Goal: Task Accomplishment & Management: Use online tool/utility

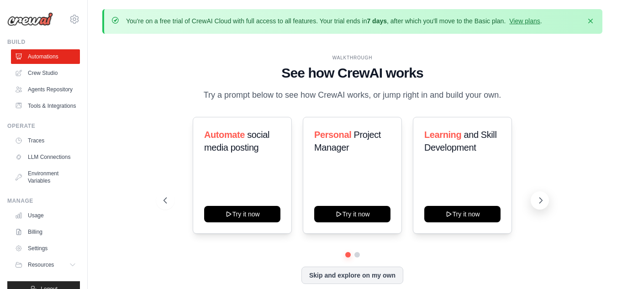
click at [542, 202] on icon at bounding box center [540, 200] width 9 height 9
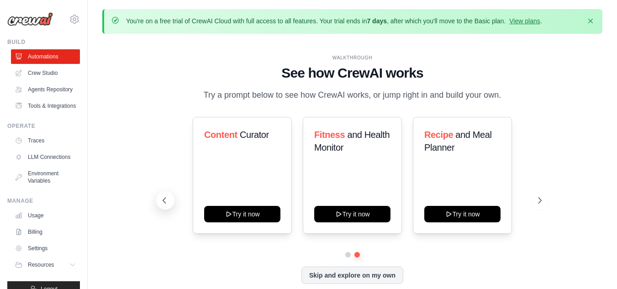
click at [163, 200] on icon at bounding box center [164, 200] width 9 height 9
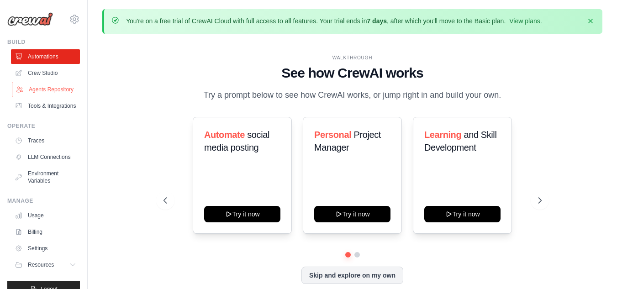
click at [37, 91] on link "Agents Repository" at bounding box center [46, 89] width 69 height 15
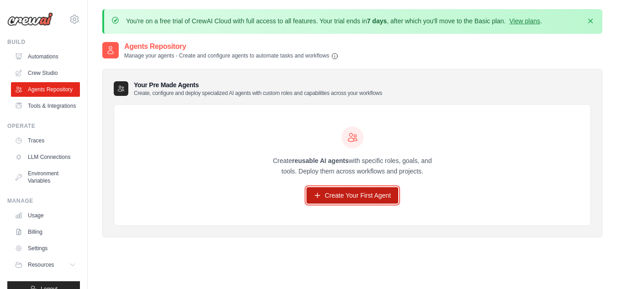
click at [354, 192] on link "Create Your First Agent" at bounding box center [352, 195] width 92 height 16
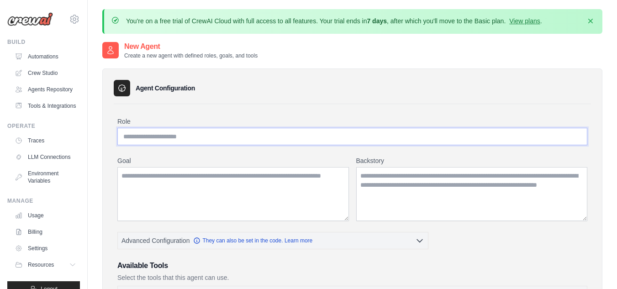
click at [173, 134] on input "Role" at bounding box center [352, 136] width 470 height 17
